Goal: Obtain resource: Download file/media

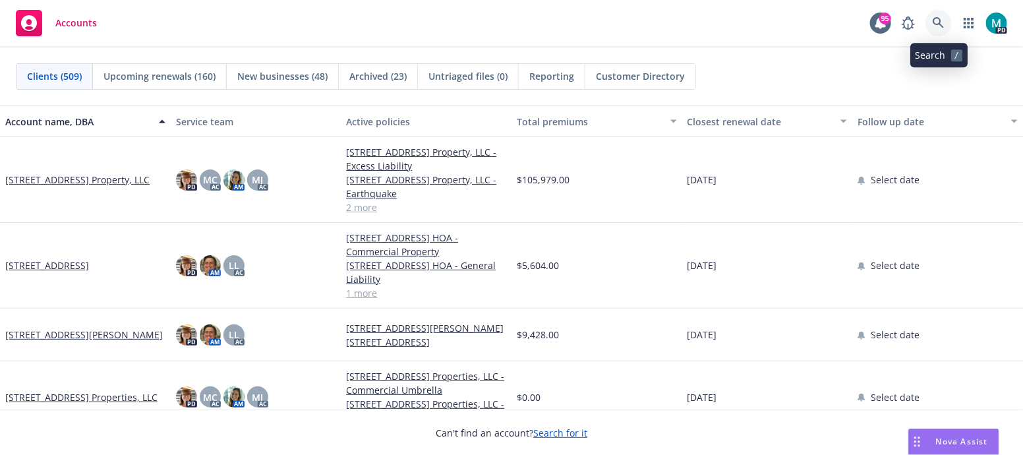
click at [937, 22] on icon at bounding box center [939, 23] width 12 height 12
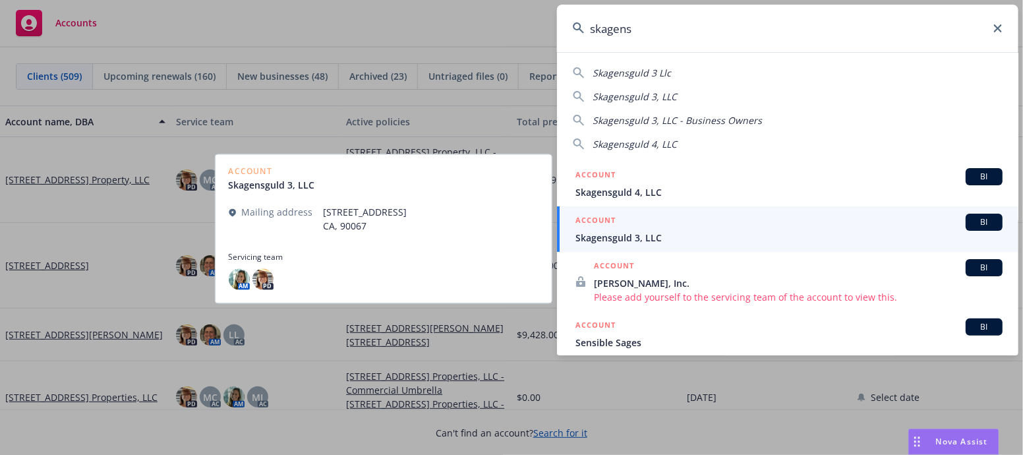
type input "skagens"
click at [633, 235] on span "Skagensguld 3, LLC" at bounding box center [789, 238] width 427 height 14
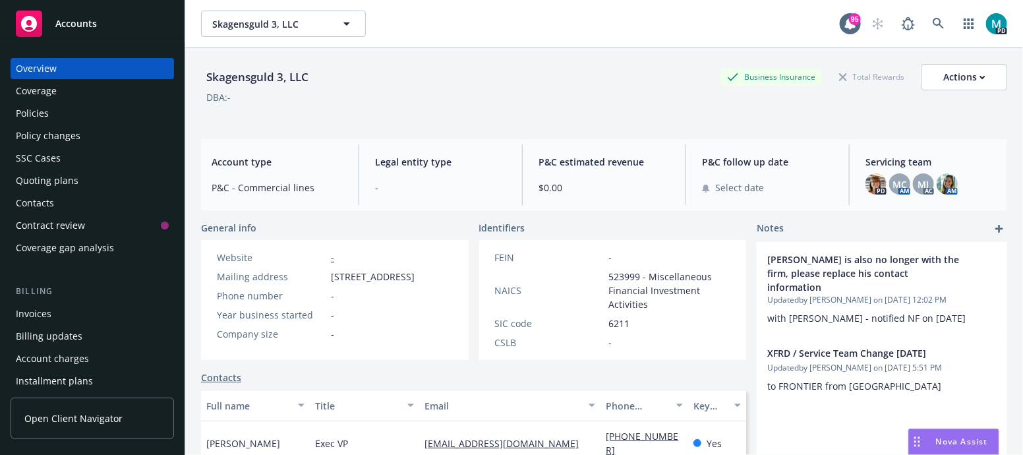
click at [42, 116] on div "Policies" at bounding box center [32, 113] width 33 height 21
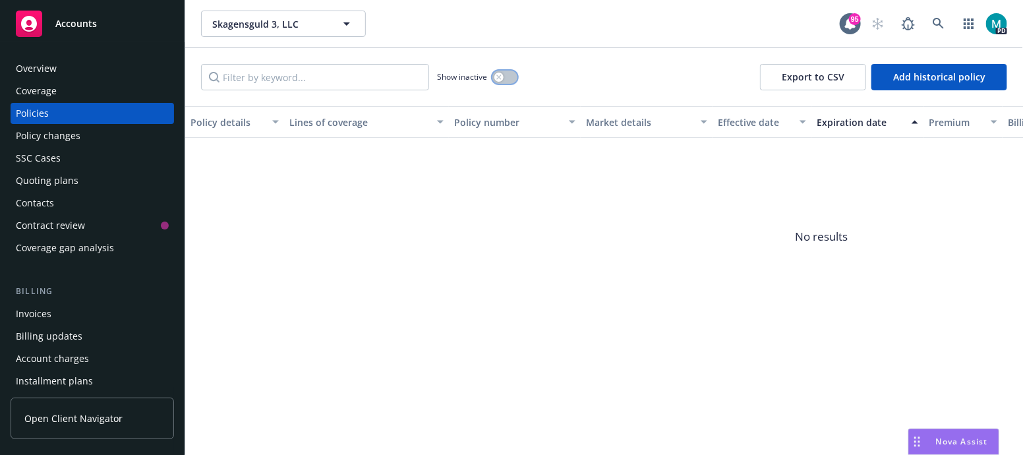
click at [504, 78] on button "button" at bounding box center [505, 77] width 25 height 13
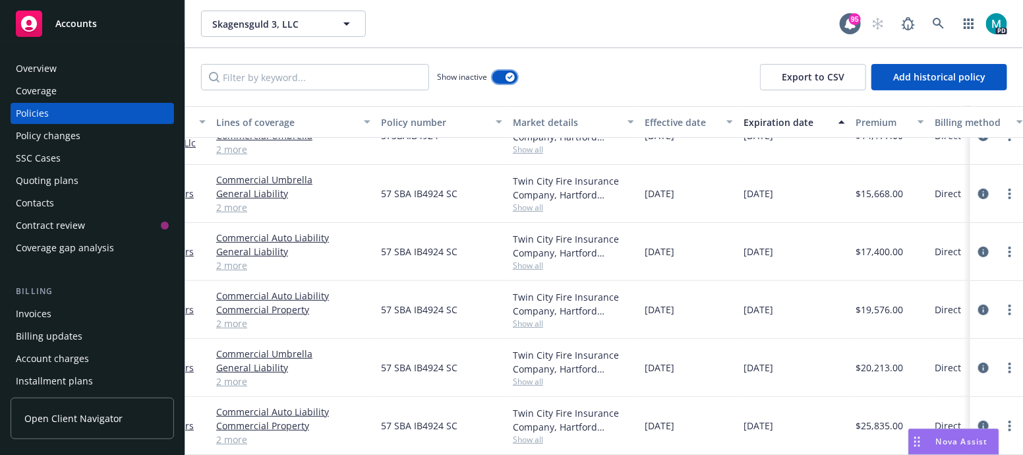
scroll to position [100, 119]
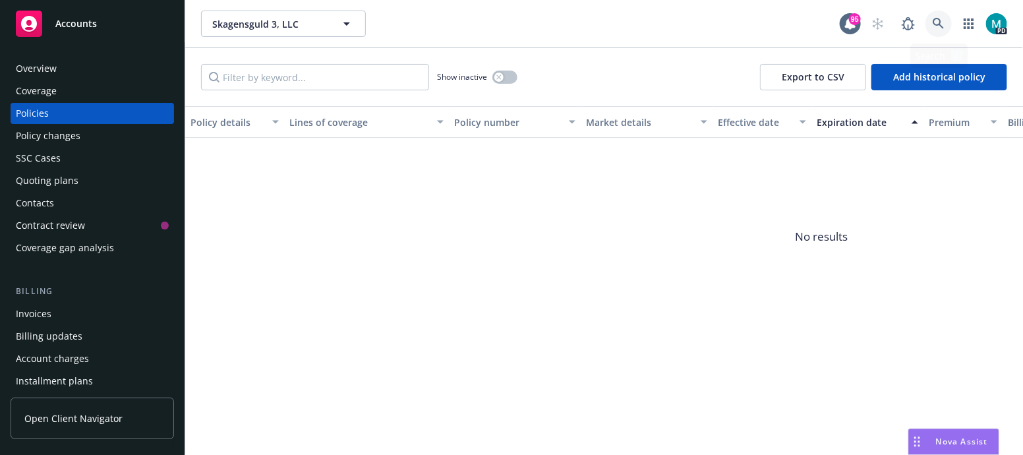
click at [940, 26] on icon at bounding box center [939, 24] width 12 height 12
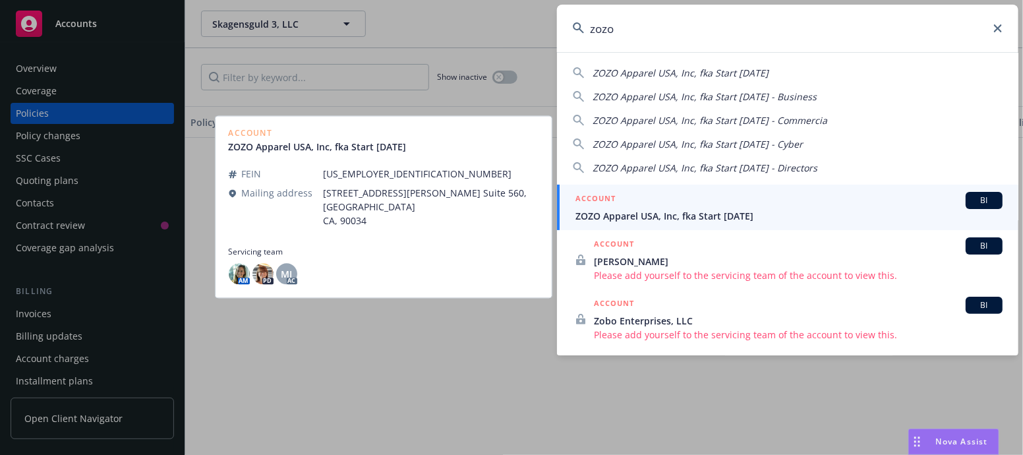
type input "zozo"
click at [629, 216] on span "ZOZO Apparel USA, Inc, fka Start [DATE]" at bounding box center [789, 216] width 427 height 14
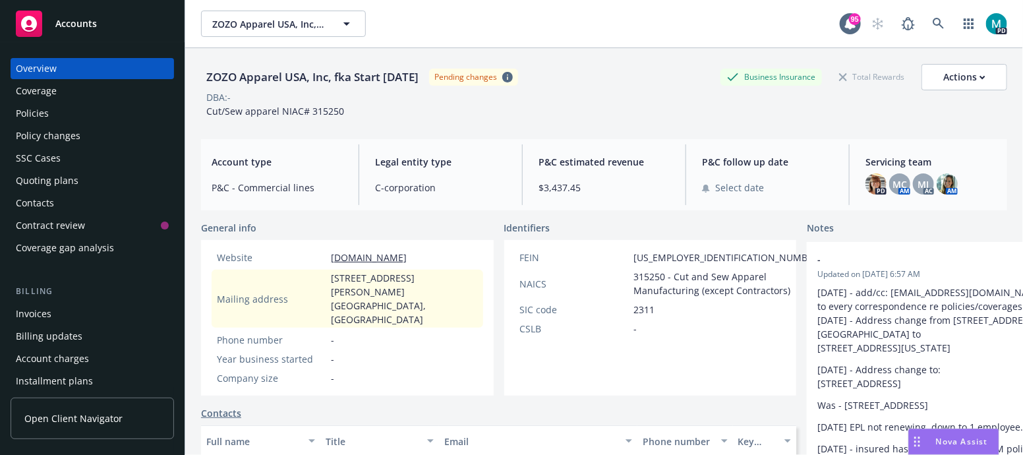
click at [47, 309] on div "Invoices" at bounding box center [34, 313] width 36 height 21
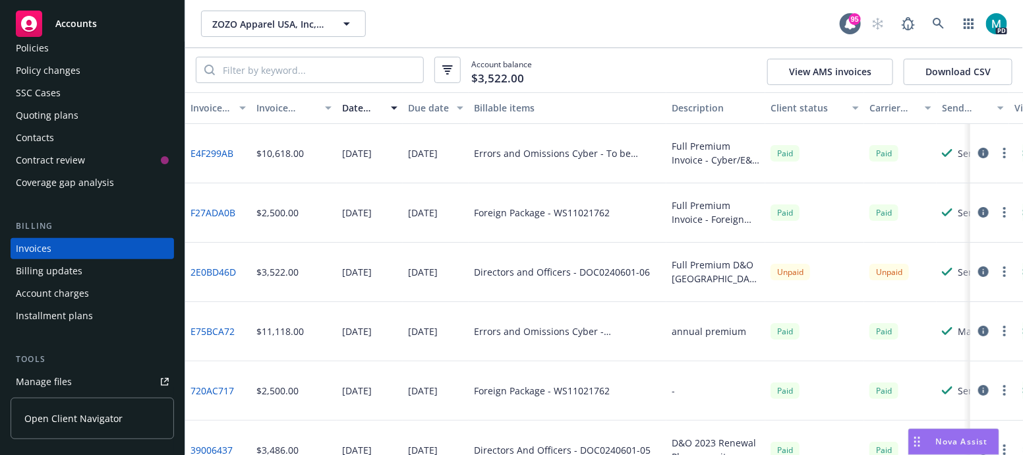
click at [225, 272] on link "2E0BD46D" at bounding box center [213, 272] width 45 height 14
click at [940, 24] on icon at bounding box center [938, 23] width 11 height 11
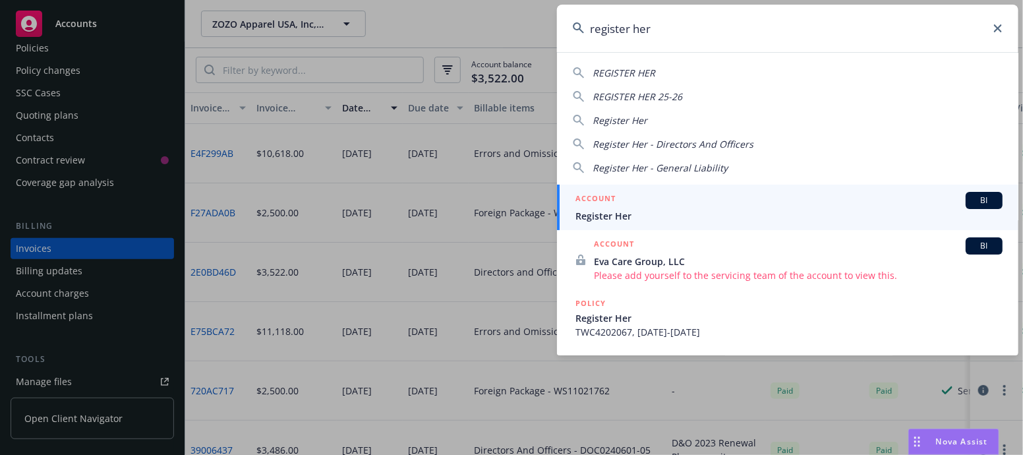
type input "register her"
click at [580, 212] on span "Register Her" at bounding box center [789, 216] width 427 height 14
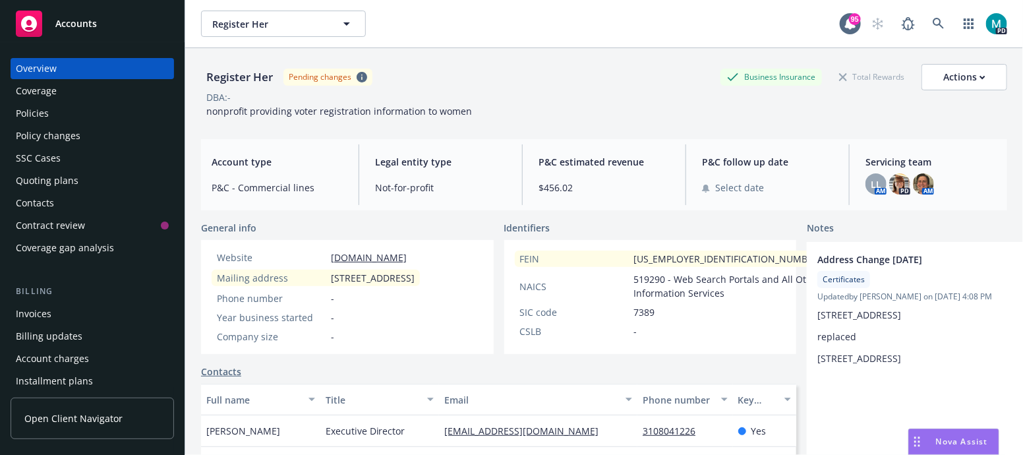
click at [32, 113] on div "Policies" at bounding box center [32, 113] width 33 height 21
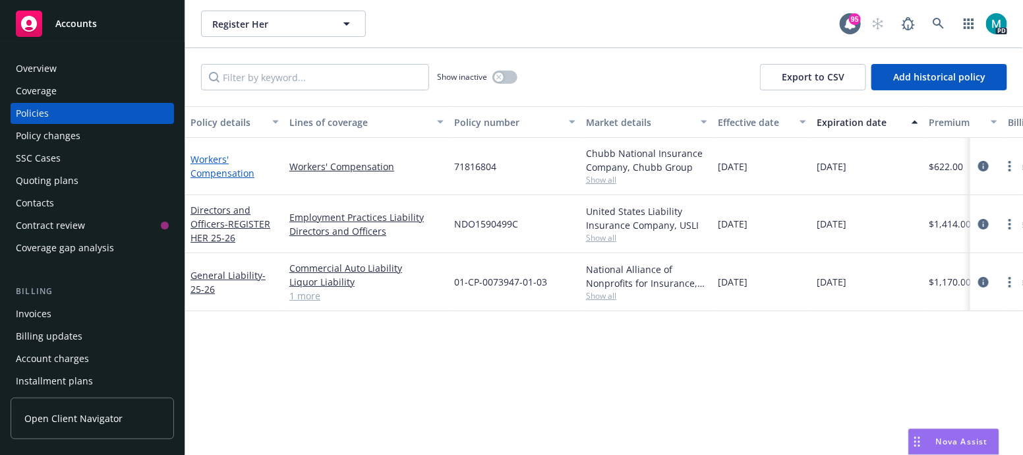
click at [212, 162] on link "Workers' Compensation" at bounding box center [223, 166] width 64 height 26
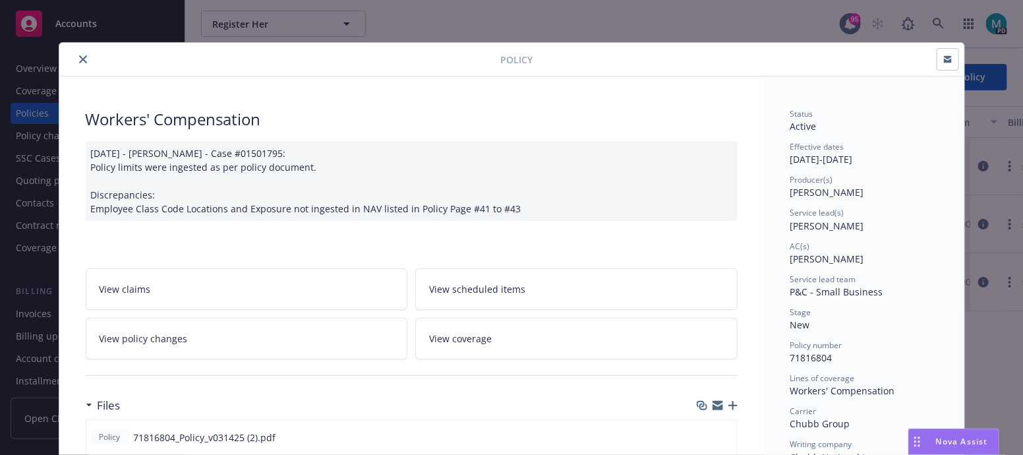
click at [79, 55] on icon "close" at bounding box center [83, 59] width 8 height 8
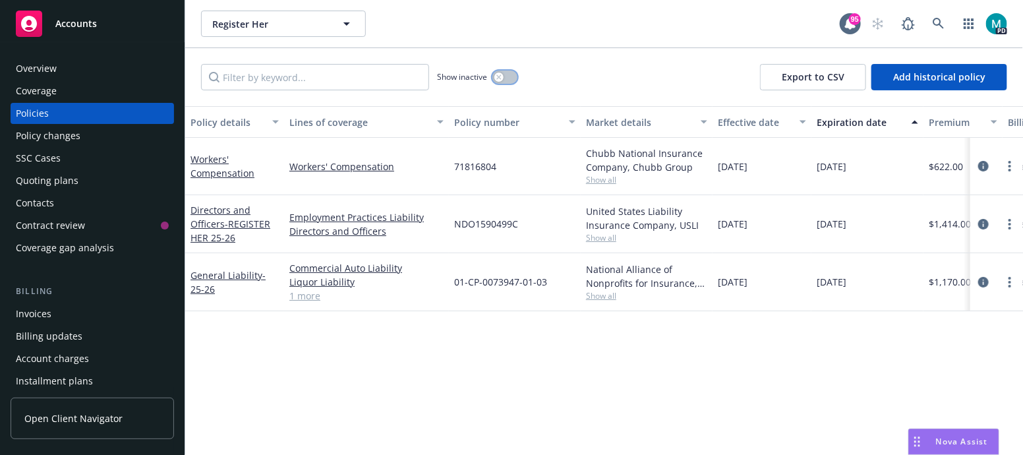
click at [493, 74] on button "button" at bounding box center [505, 77] width 25 height 13
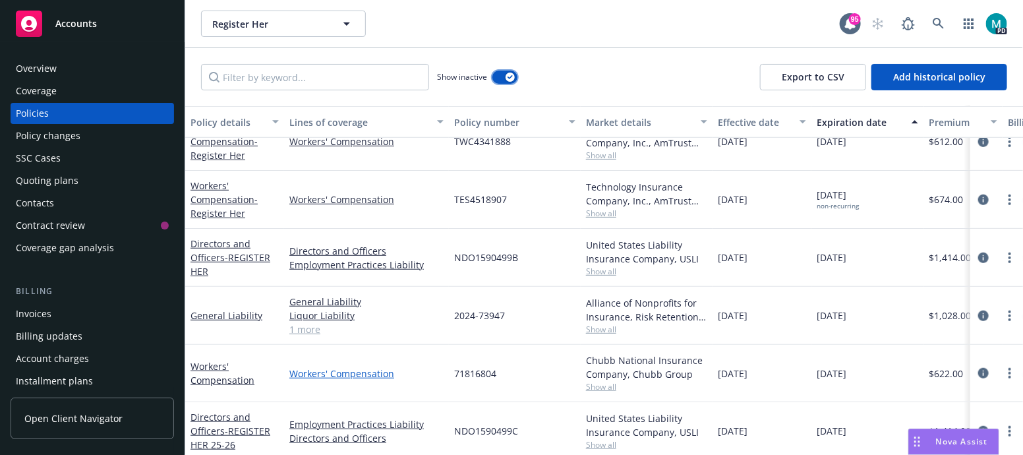
scroll to position [334, 0]
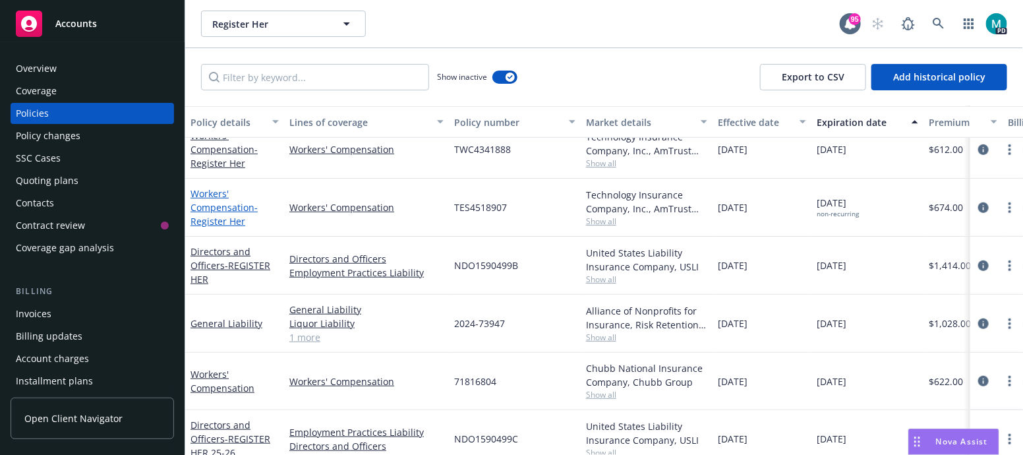
click at [212, 198] on link "Workers' Compensation - Register Her" at bounding box center [224, 207] width 67 height 40
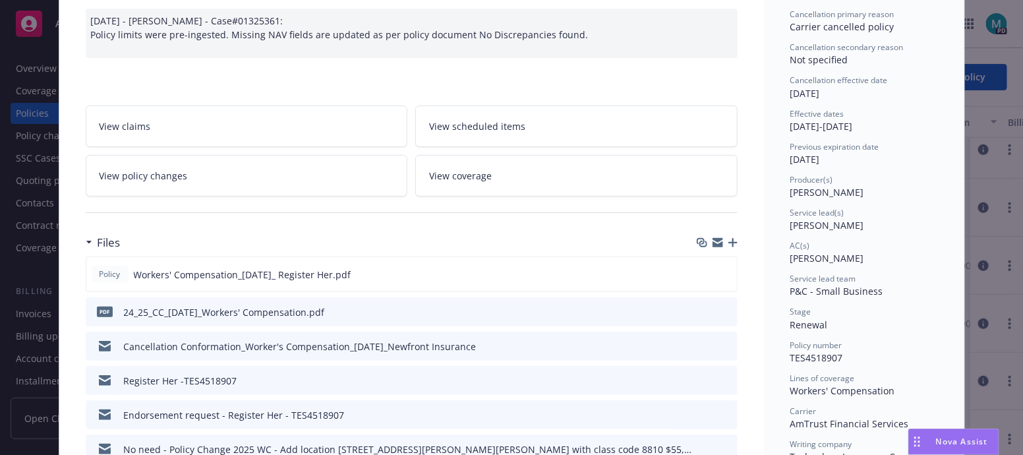
scroll to position [164, 0]
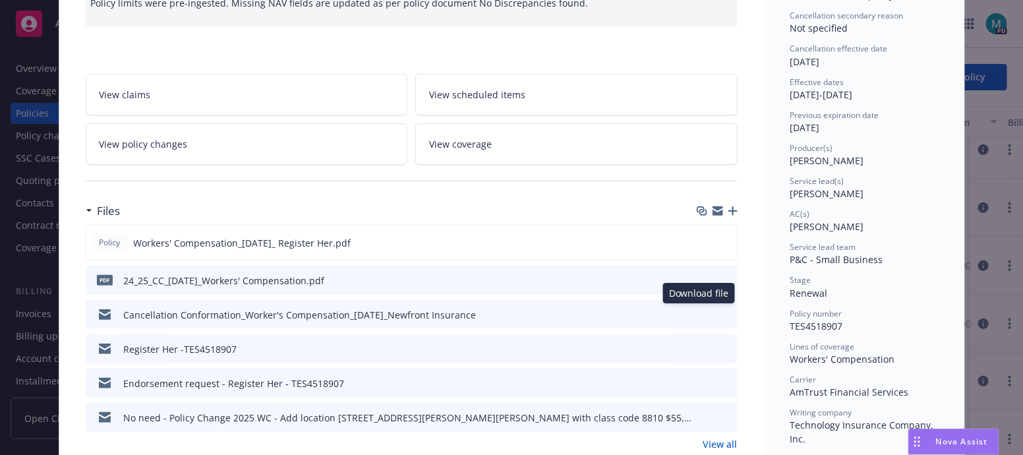
click at [698, 312] on icon "download file" at bounding box center [703, 314] width 11 height 11
click at [698, 275] on icon "download file" at bounding box center [703, 279] width 11 height 11
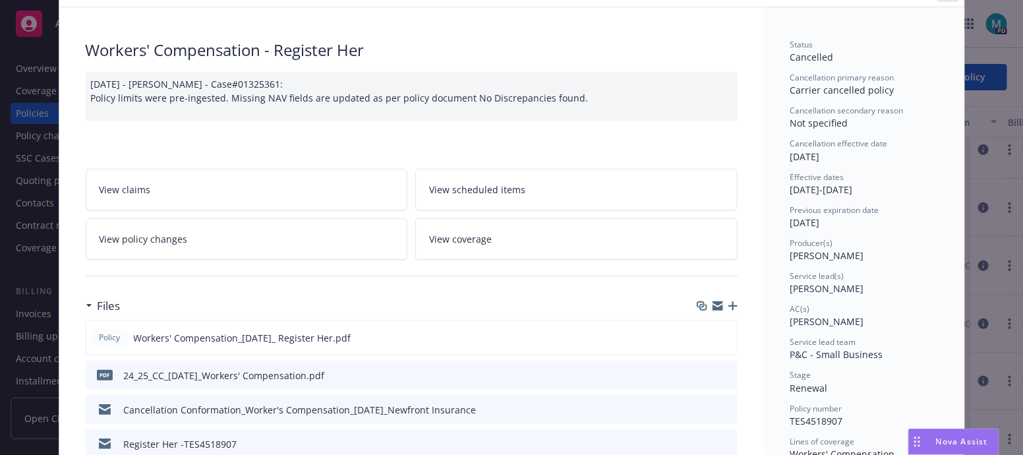
scroll to position [0, 0]
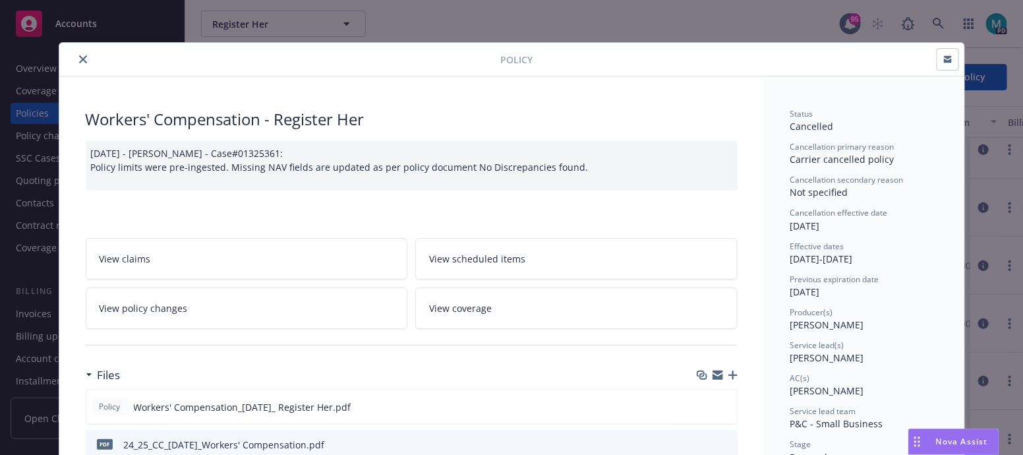
click at [80, 55] on icon "close" at bounding box center [83, 59] width 8 height 8
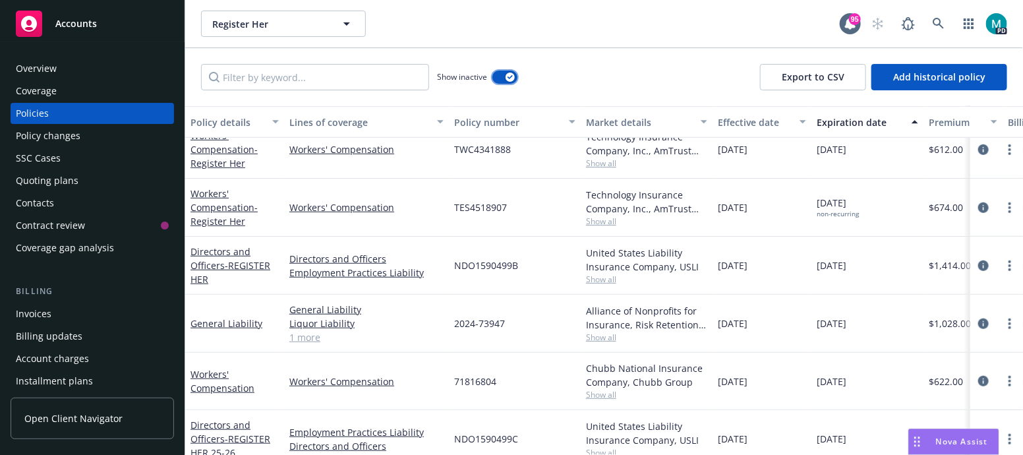
click at [501, 75] on button "button" at bounding box center [505, 77] width 25 height 13
